Goal: Find specific fact: Find specific fact

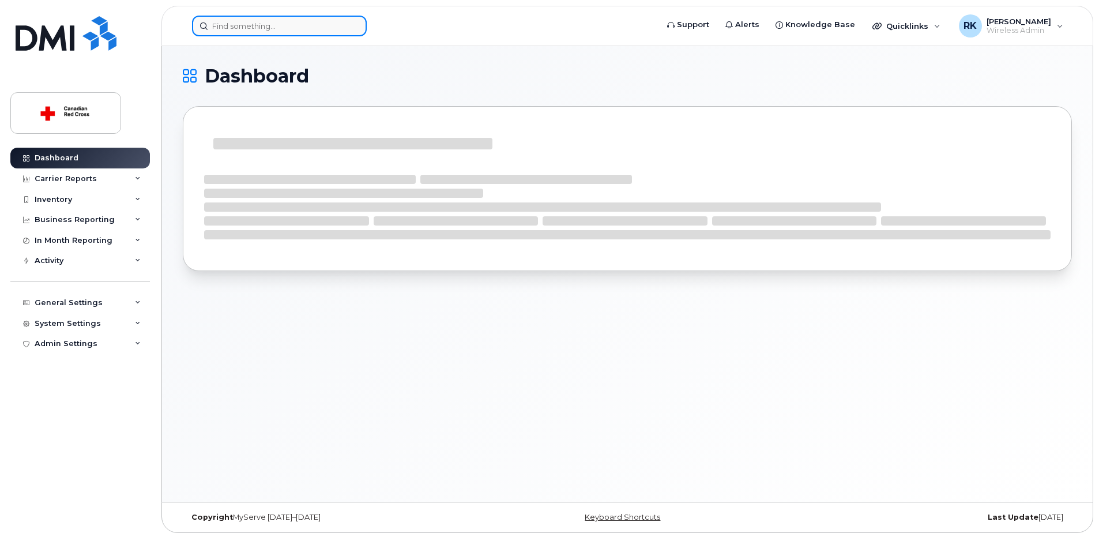
click at [235, 22] on input at bounding box center [279, 26] width 175 height 21
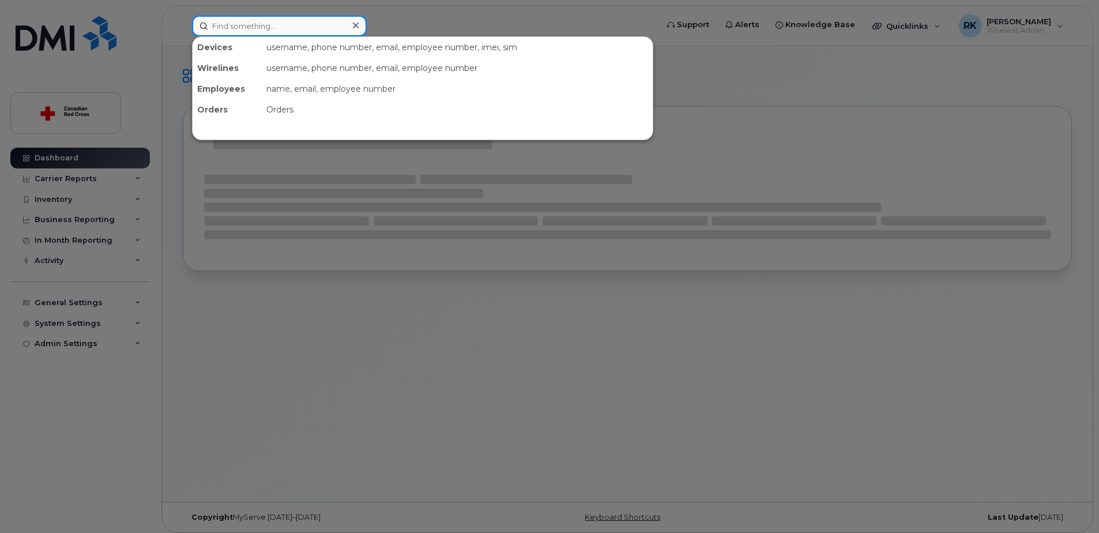
paste input "[PHONE_NUMBER]"
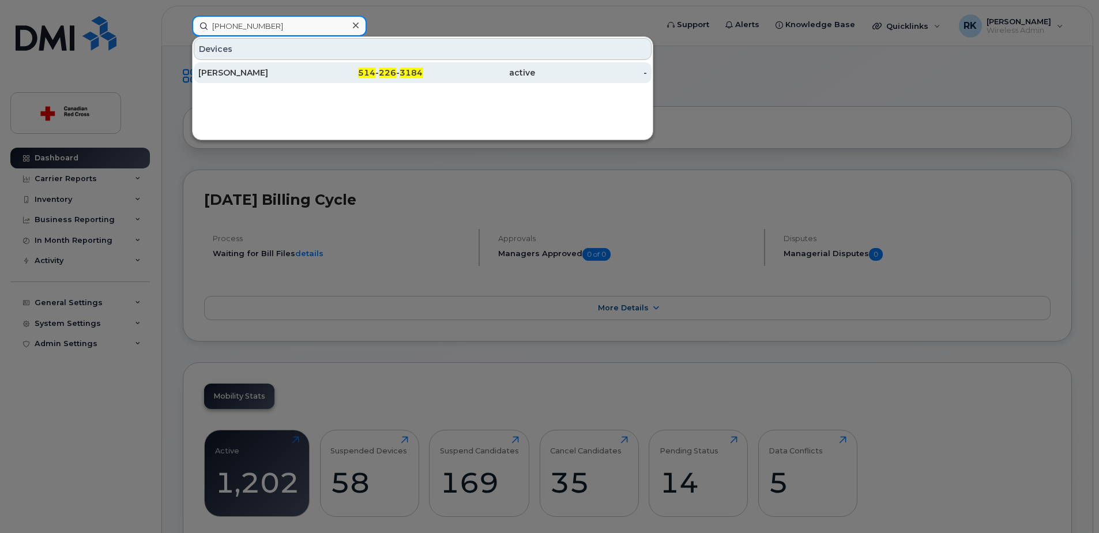
type input "[PHONE_NUMBER]"
click at [259, 70] on div "[PERSON_NAME]" at bounding box center [254, 73] width 112 height 12
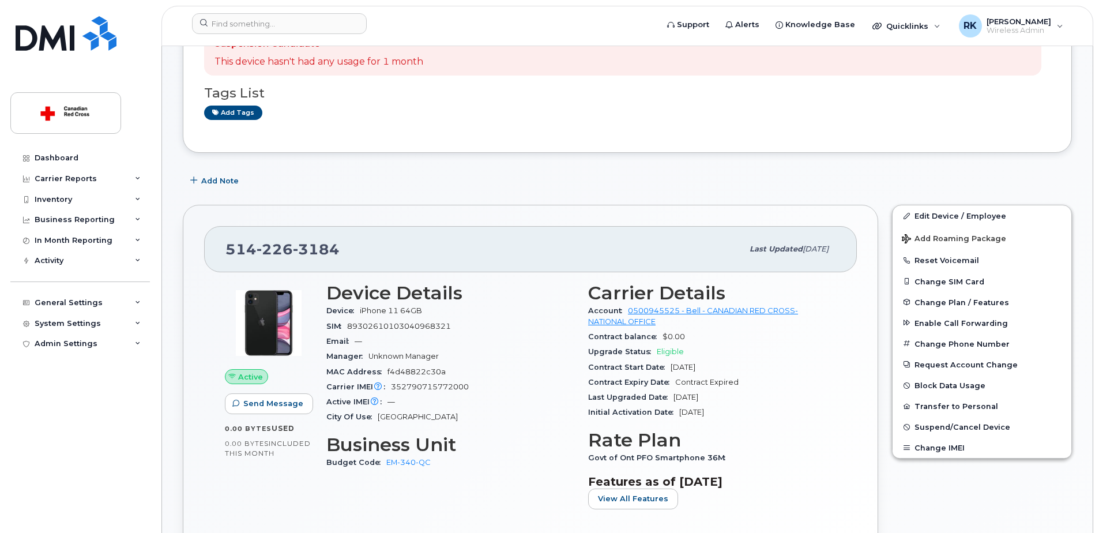
scroll to position [115, 0]
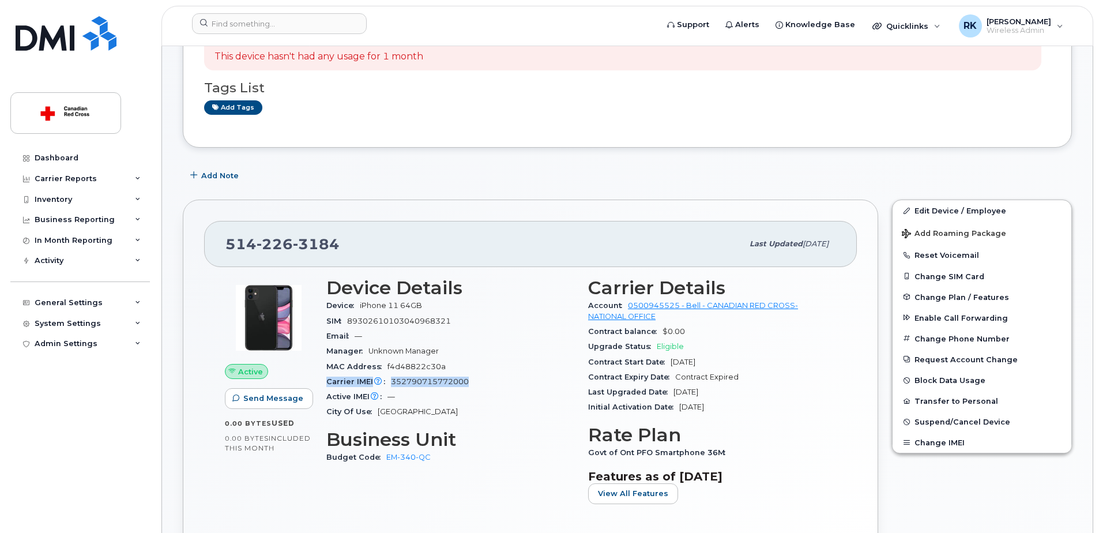
drag, startPoint x: 473, startPoint y: 382, endPoint x: 325, endPoint y: 380, distance: 147.7
click at [325, 380] on div "Device Details Device iPhone 11 64GB SIM [TECHNICAL_ID] Email — Manager Unknown…" at bounding box center [450, 395] width 262 height 250
click at [531, 302] on div "Device iPhone 11 64GB" at bounding box center [450, 305] width 248 height 15
click at [288, 234] on div "[PHONE_NUMBER]" at bounding box center [483, 244] width 517 height 24
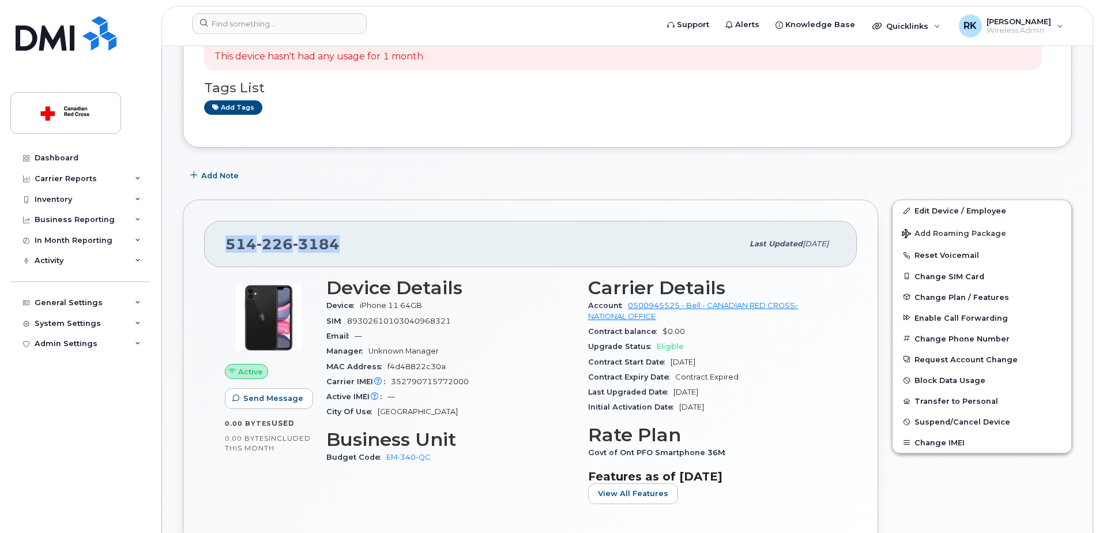
drag, startPoint x: 288, startPoint y: 234, endPoint x: 277, endPoint y: 250, distance: 19.8
click at [277, 250] on span "226" at bounding box center [275, 243] width 36 height 17
